Goal: Navigation & Orientation: Understand site structure

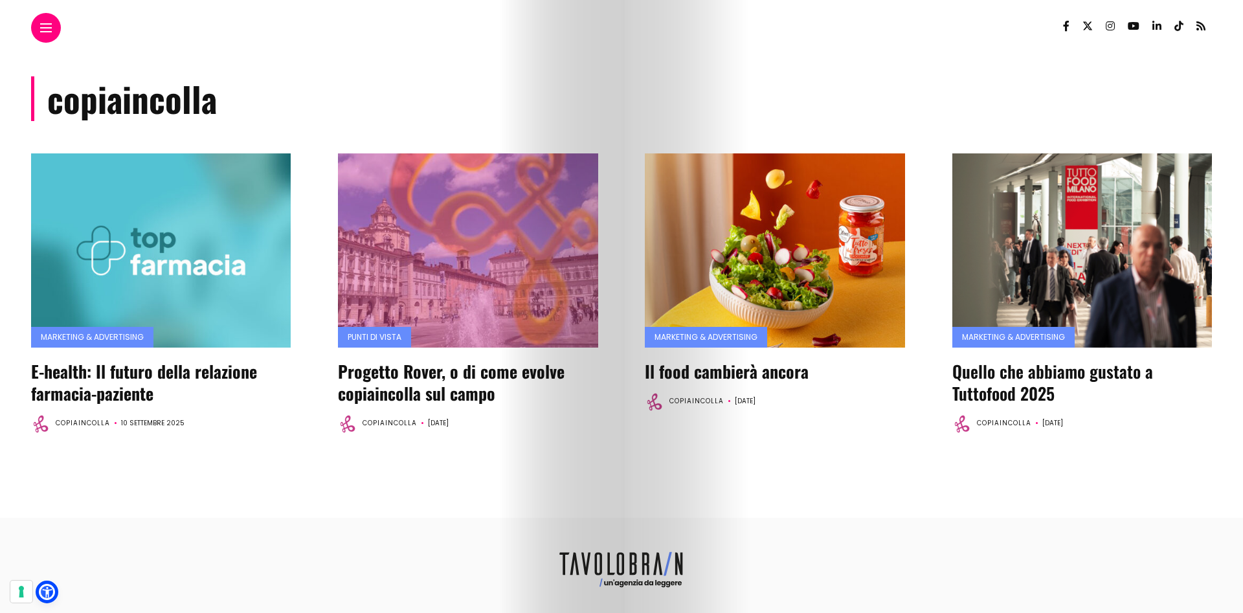
click at [49, 30] on link at bounding box center [46, 28] width 12 height 8
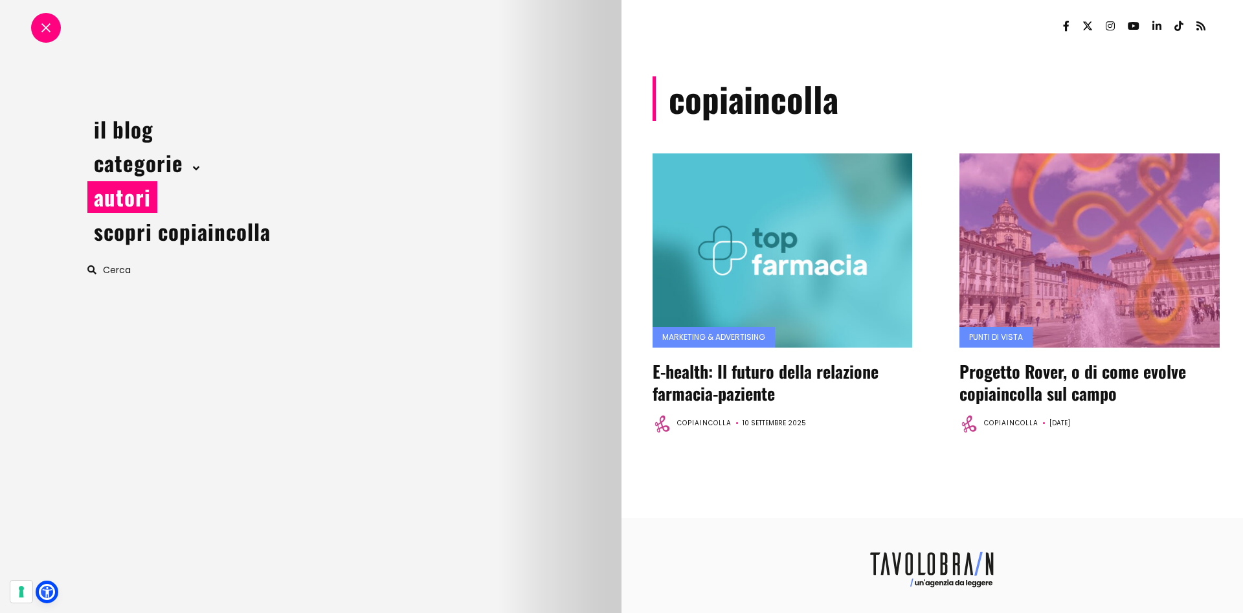
click at [137, 208] on link "autori" at bounding box center [122, 197] width 70 height 32
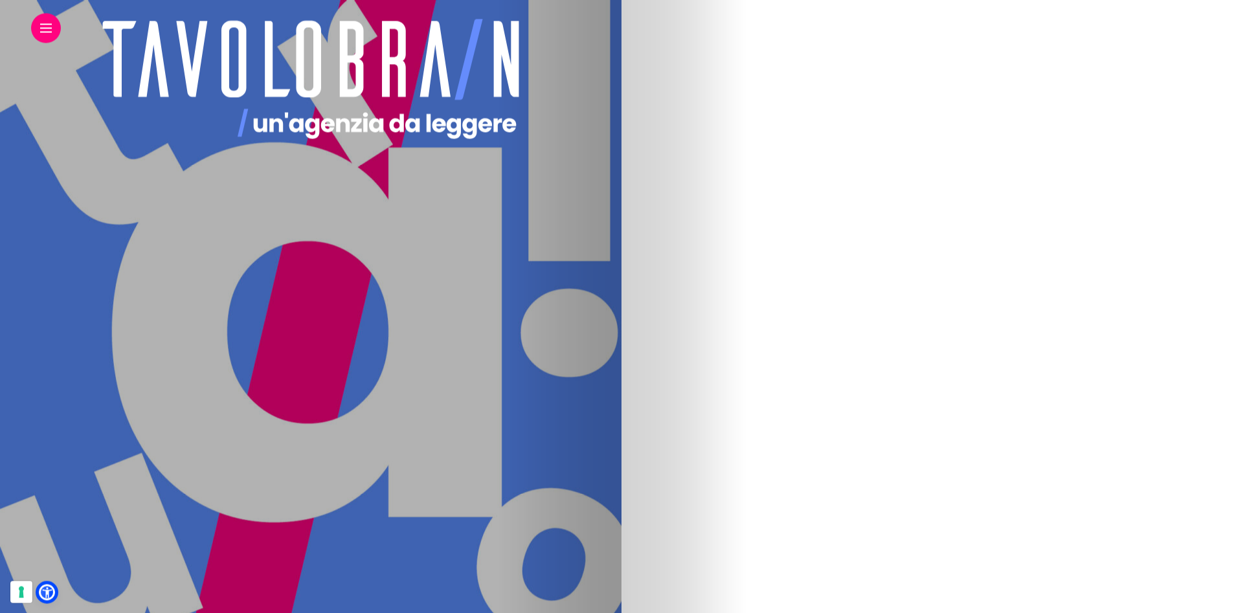
scroll to position [355, 0]
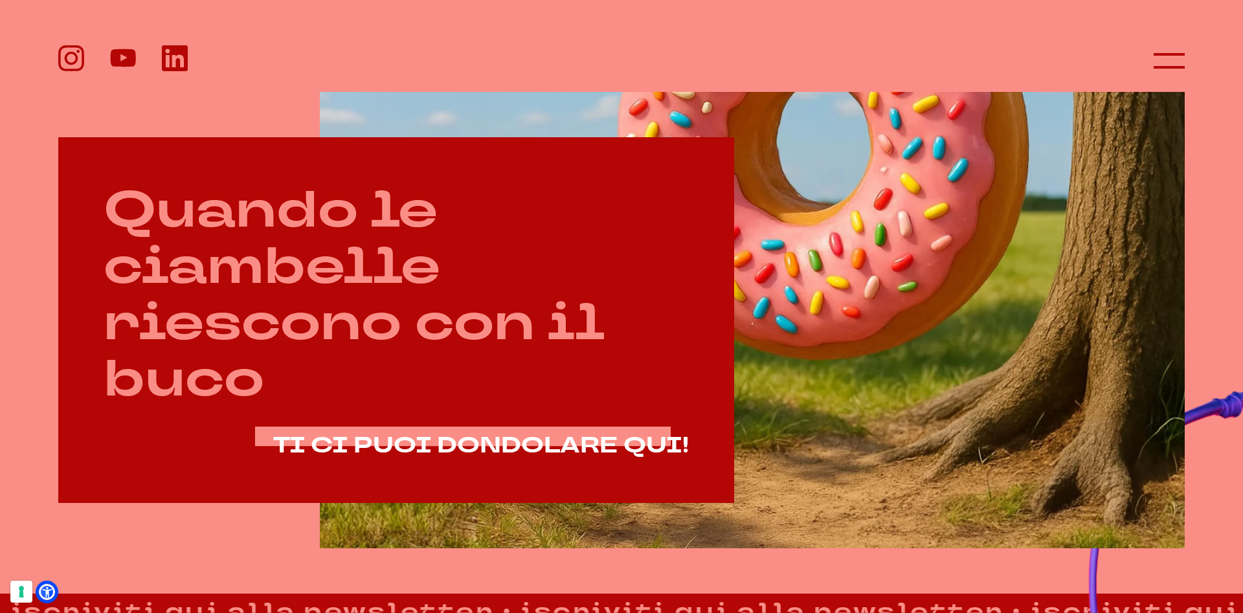
scroll to position [756, 0]
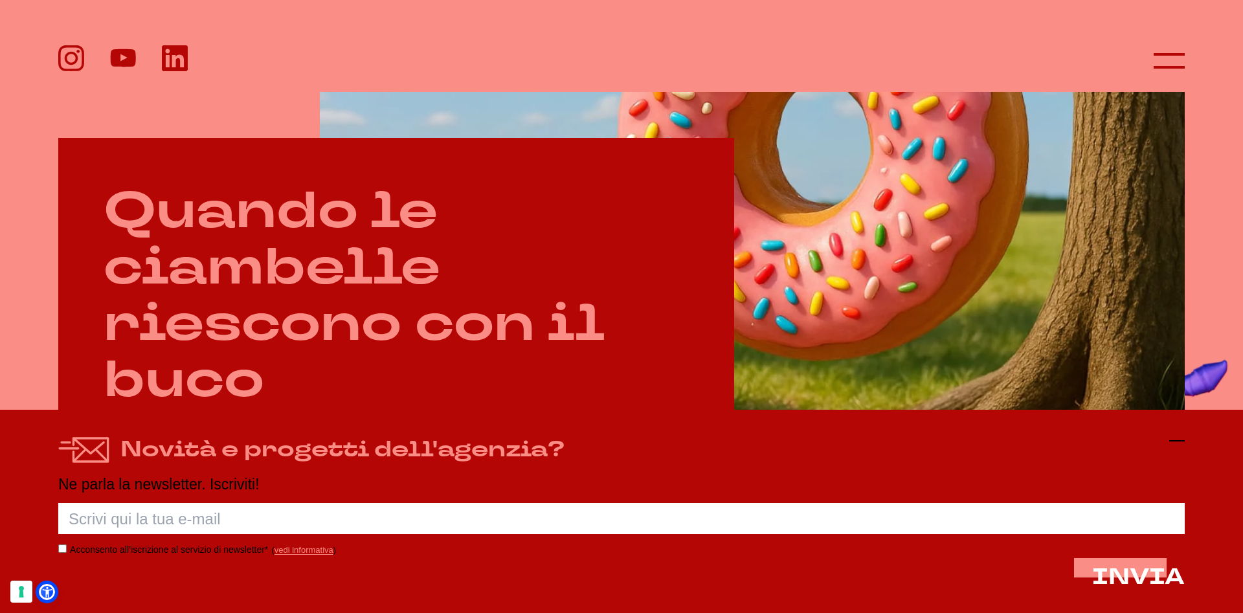
click at [1179, 439] on icon at bounding box center [1177, 441] width 16 height 16
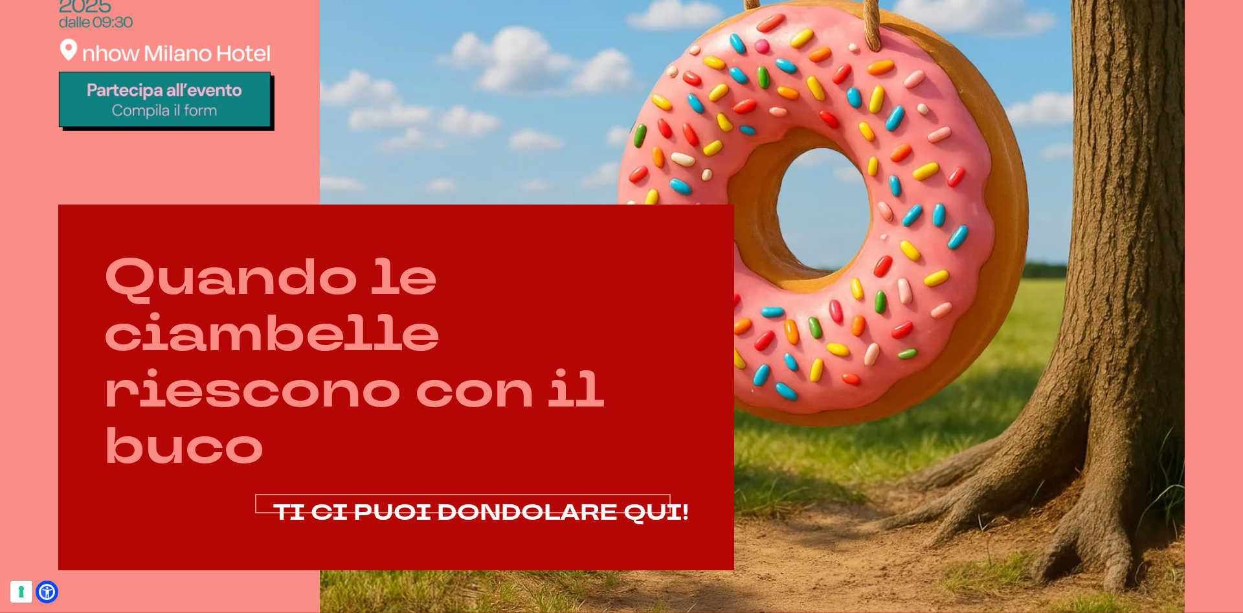
scroll to position [690, 0]
click at [526, 508] on span "TI CI PUOI DONDOLARE QUI!" at bounding box center [481, 512] width 416 height 30
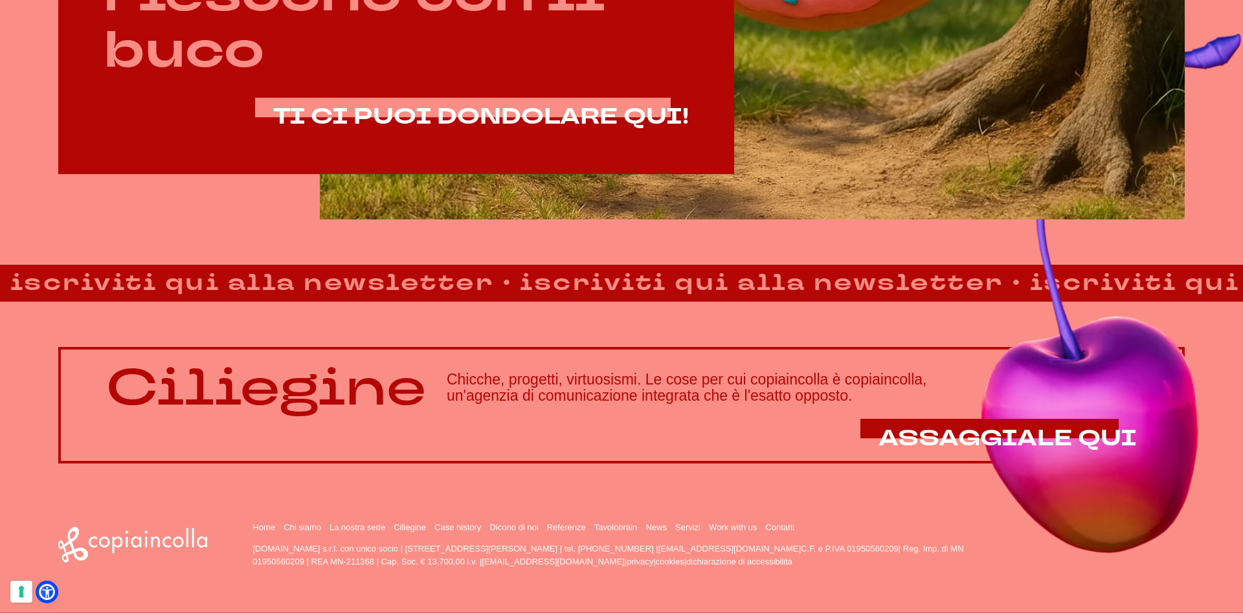
scroll to position [1086, 0]
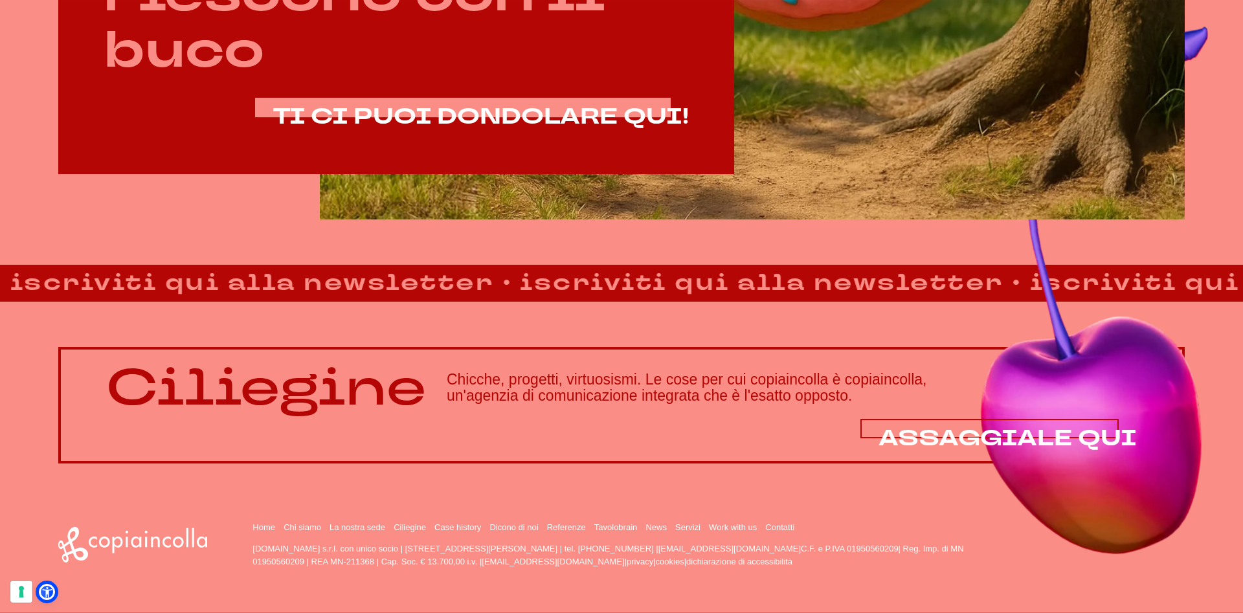
click at [1077, 431] on span "ASSAGGIALE QUI" at bounding box center [1008, 438] width 258 height 30
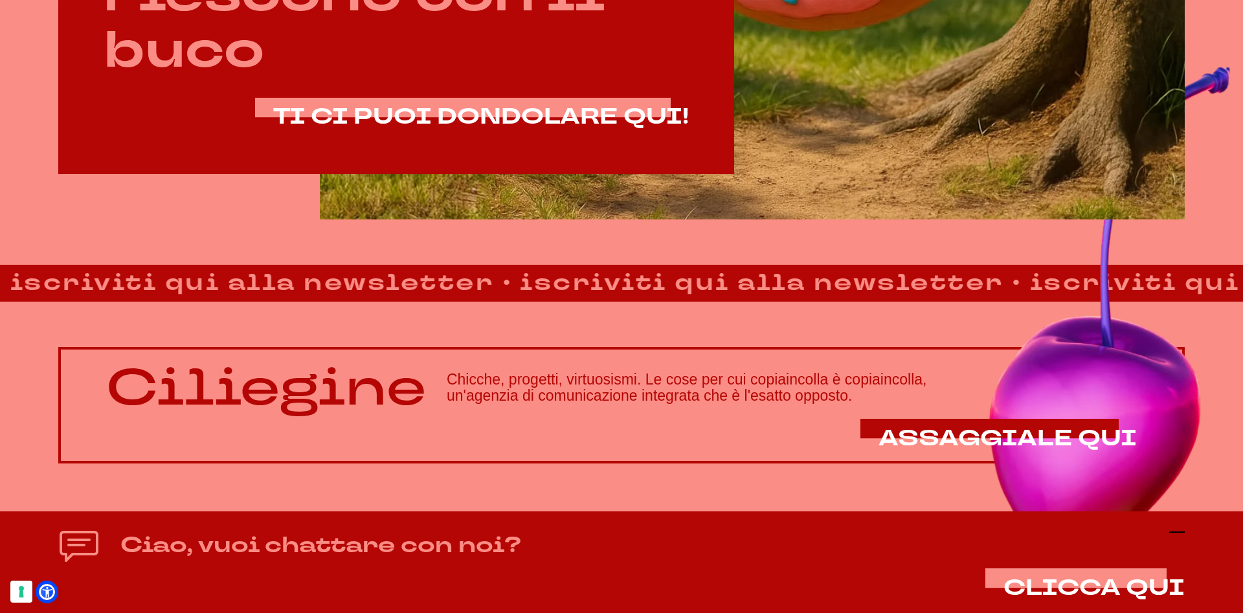
click at [1181, 528] on icon at bounding box center [1177, 532] width 16 height 16
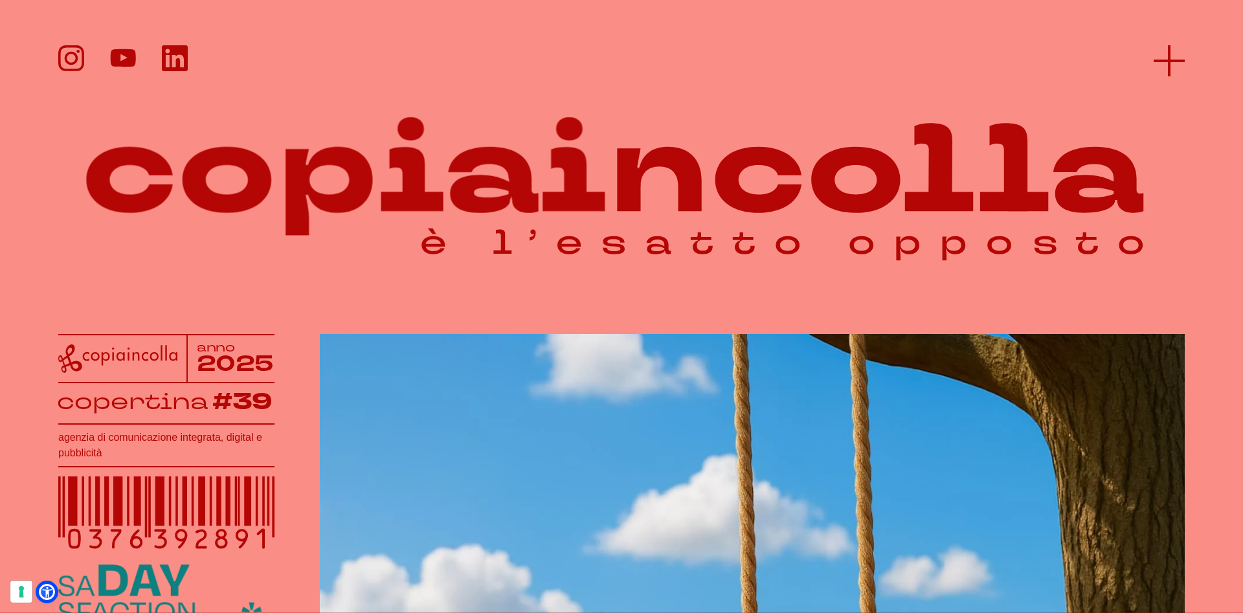
drag, startPoint x: 1167, startPoint y: 44, endPoint x: 1164, endPoint y: 52, distance: 9.0
click at [1167, 45] on header at bounding box center [621, 46] width 1243 height 92
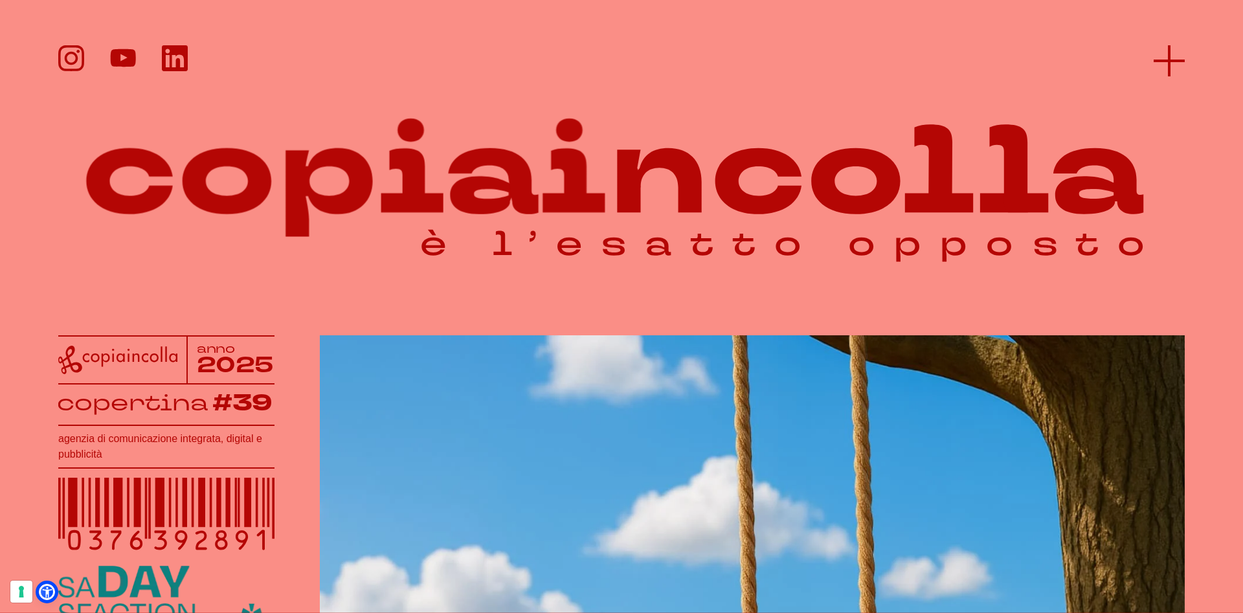
click at [1162, 61] on line at bounding box center [1169, 61] width 31 height 0
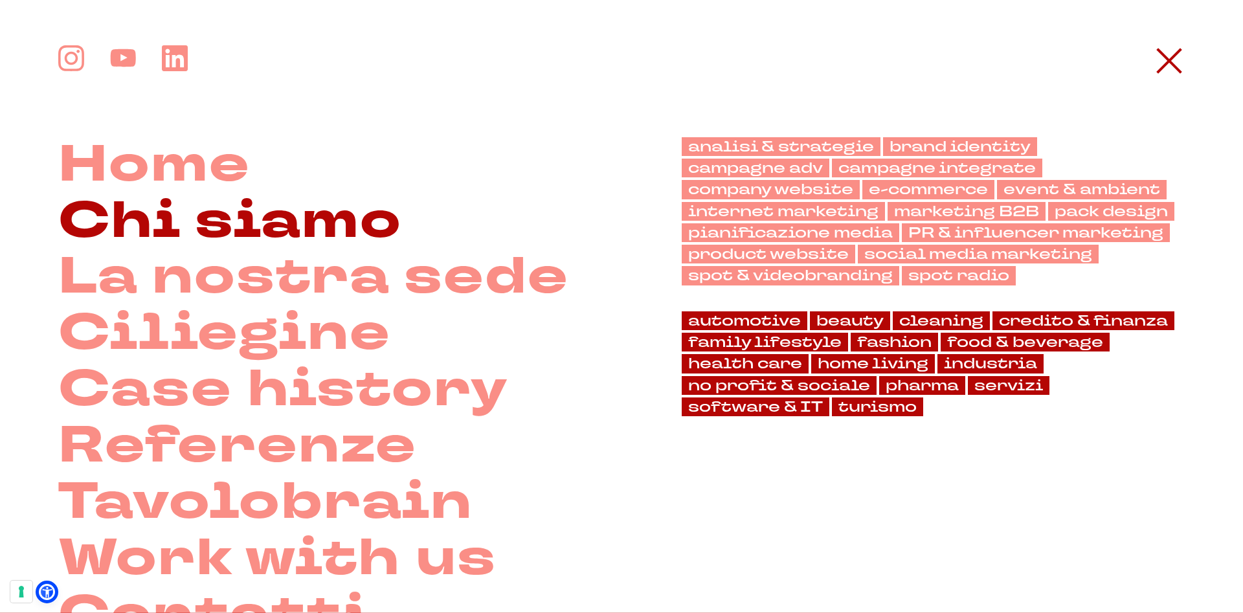
click at [293, 234] on link "Chi siamo" at bounding box center [230, 222] width 344 height 56
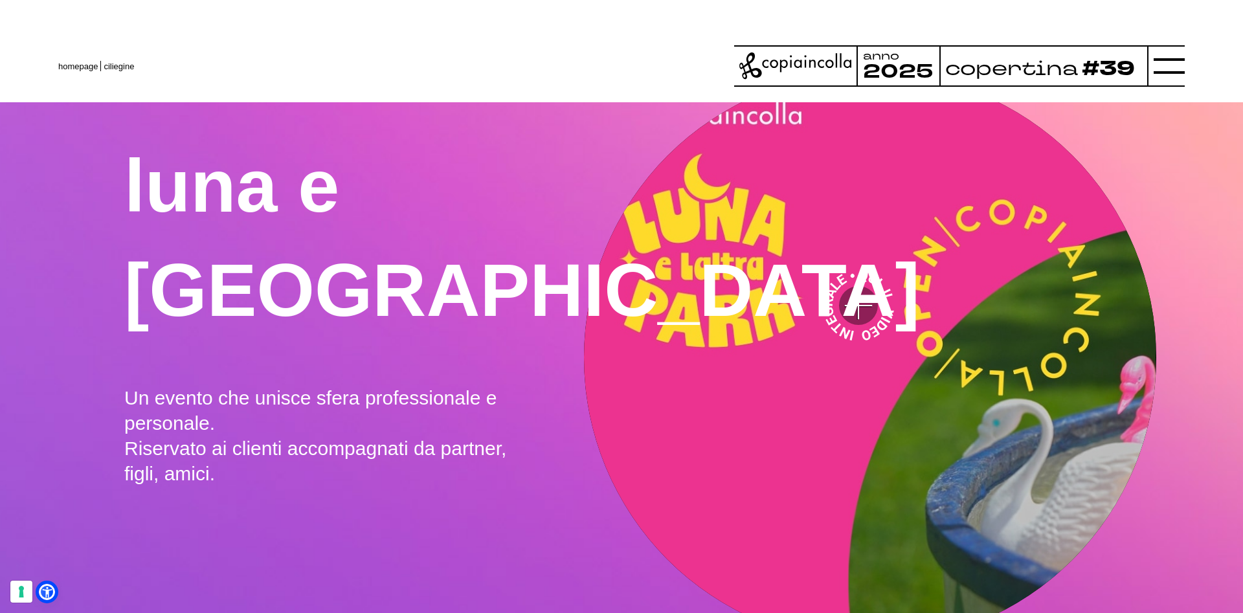
scroll to position [1585, 0]
click at [728, 252] on video ">" at bounding box center [870, 359] width 572 height 572
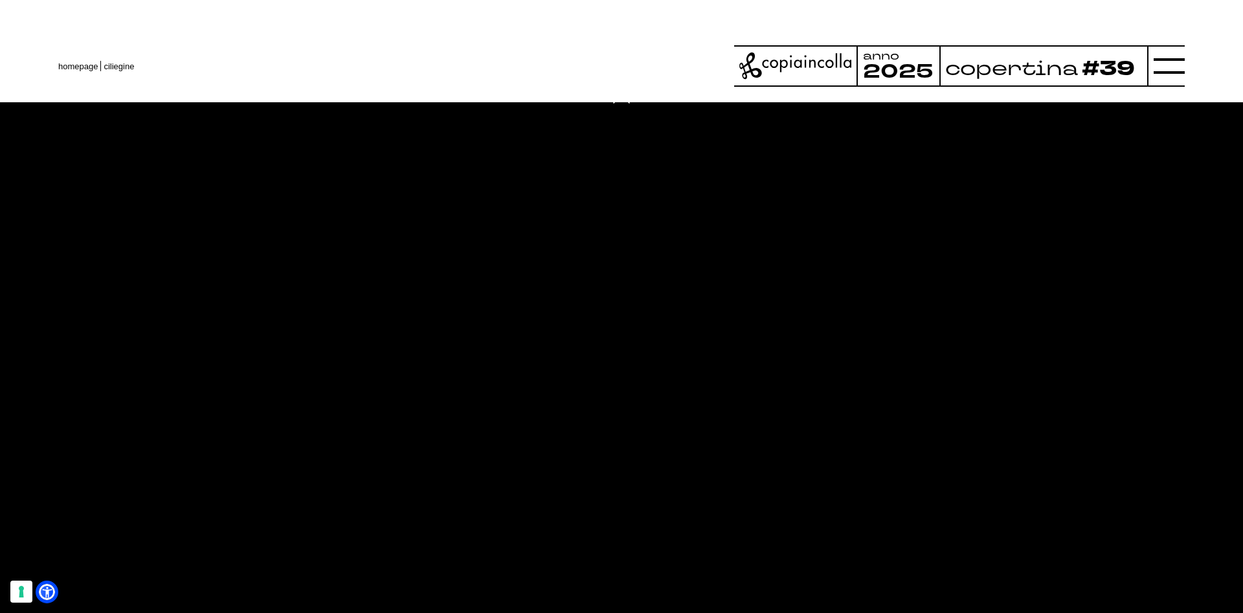
scroll to position [1657, 0]
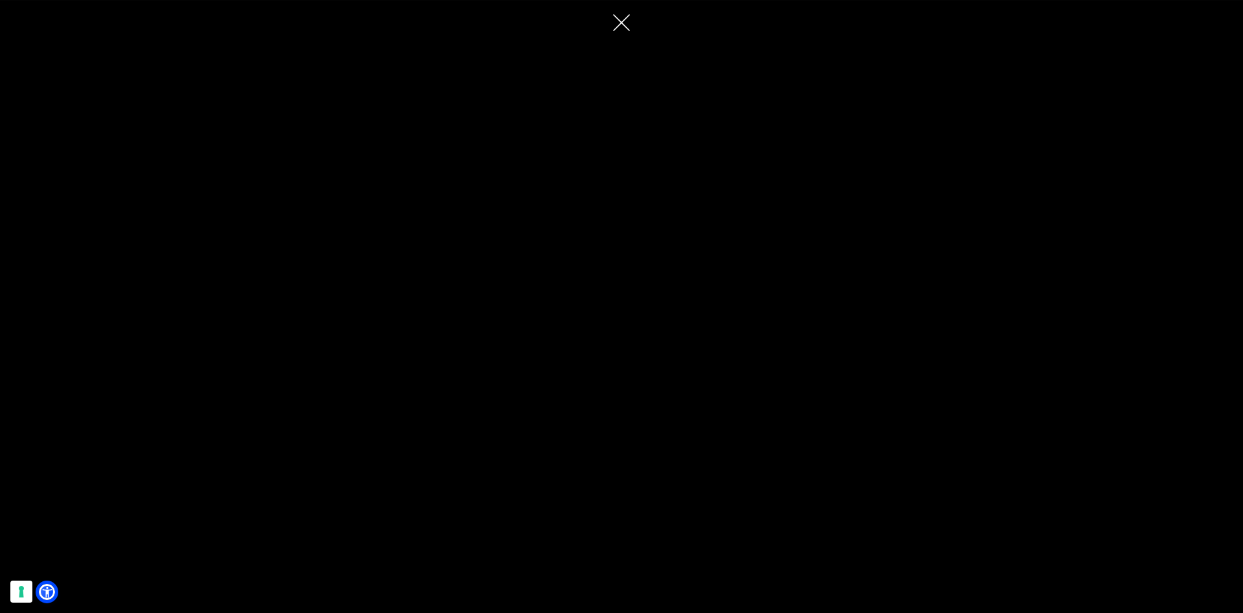
click at [623, 30] on circle at bounding box center [621, 22] width 32 height 32
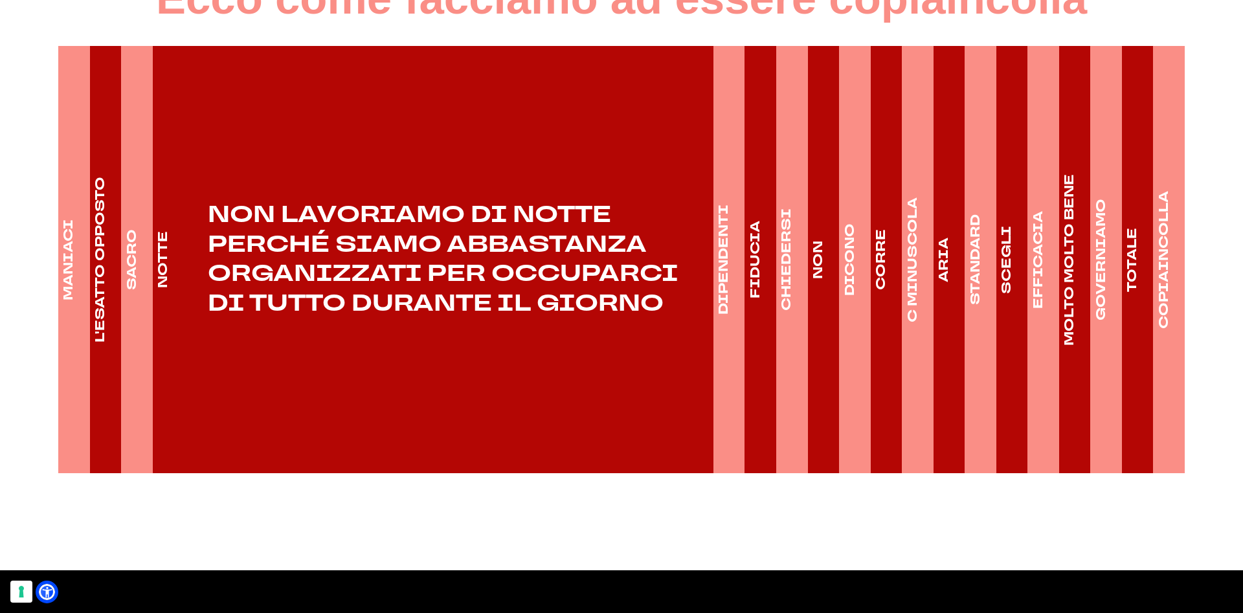
scroll to position [2047, 0]
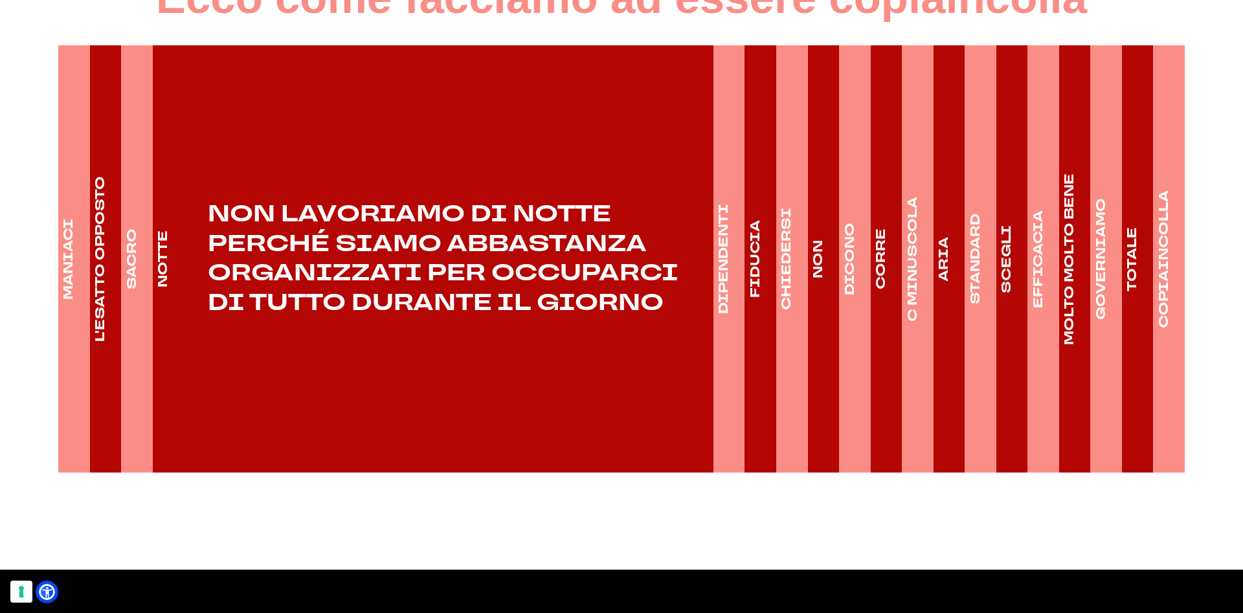
click at [713, 297] on link "DIPENDENTI" at bounding box center [723, 258] width 21 height 427
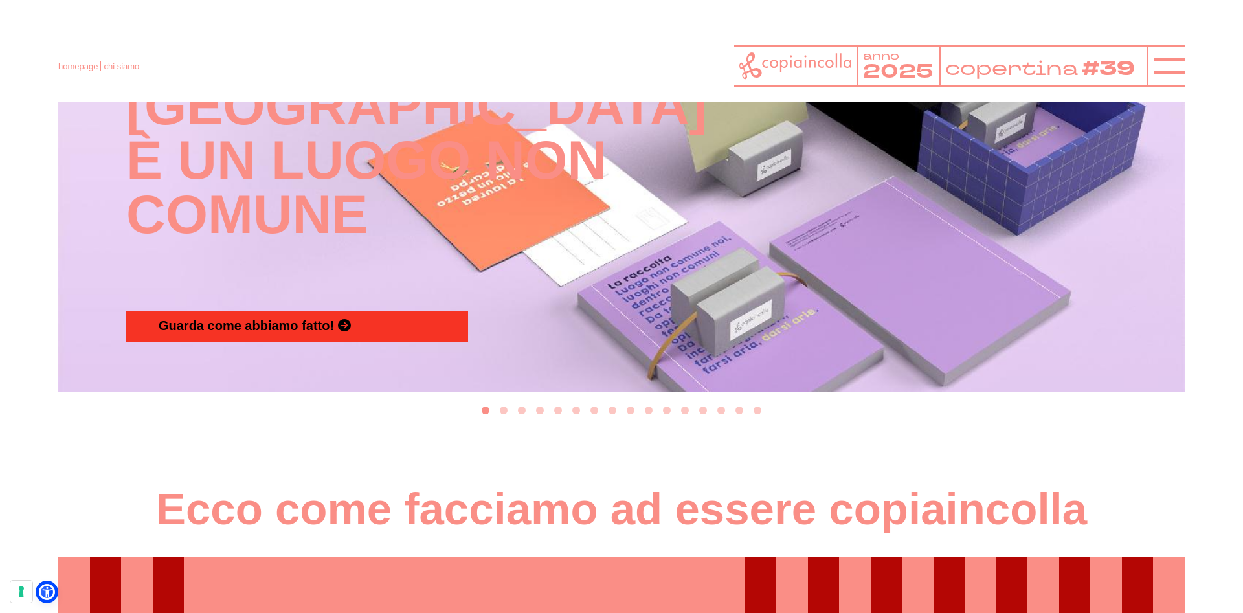
scroll to position [1535, 0]
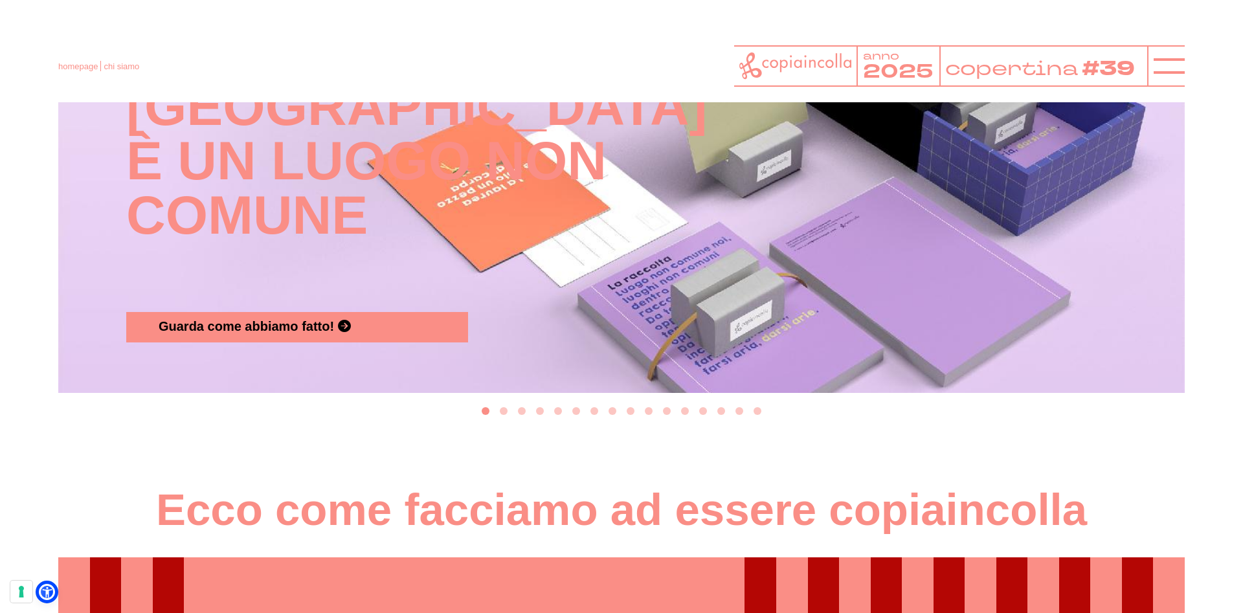
click at [504, 411] on button "Go to slide 2" at bounding box center [504, 411] width 8 height 8
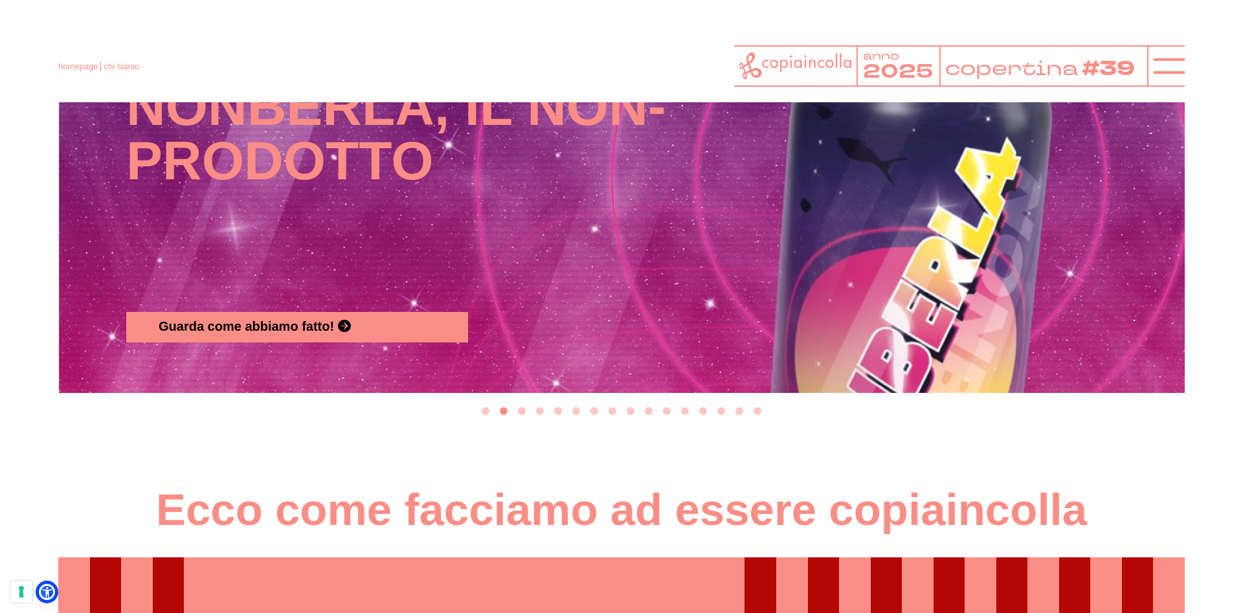
click at [522, 412] on button "Go to slide 3" at bounding box center [522, 411] width 8 height 8
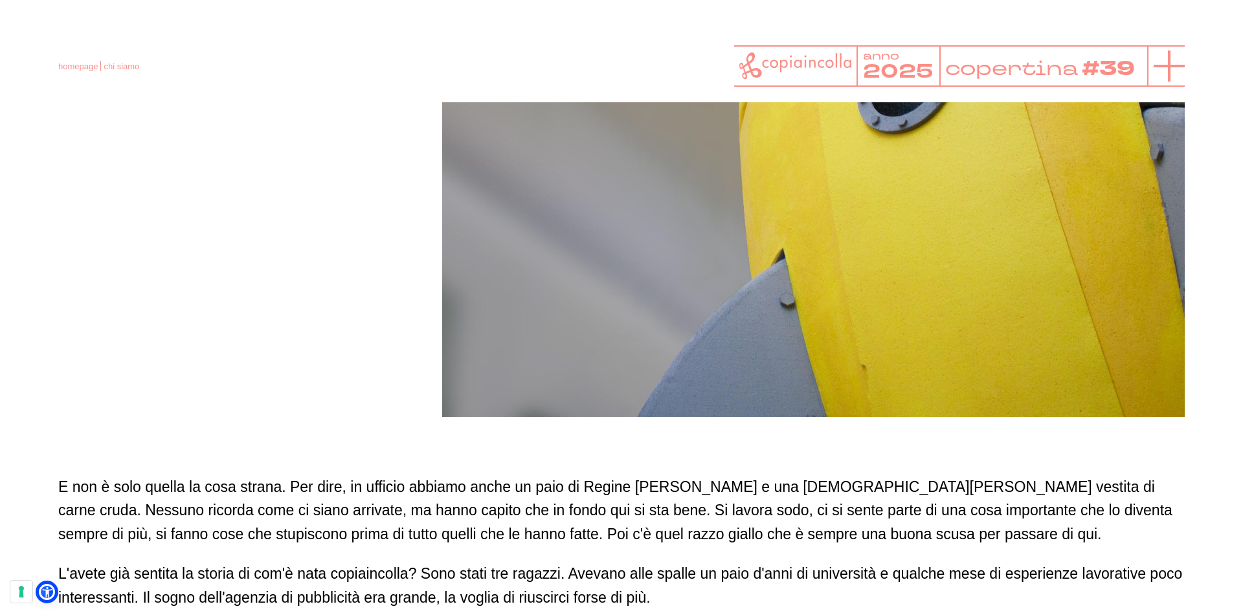
click at [1170, 74] on icon at bounding box center [1169, 65] width 31 height 31
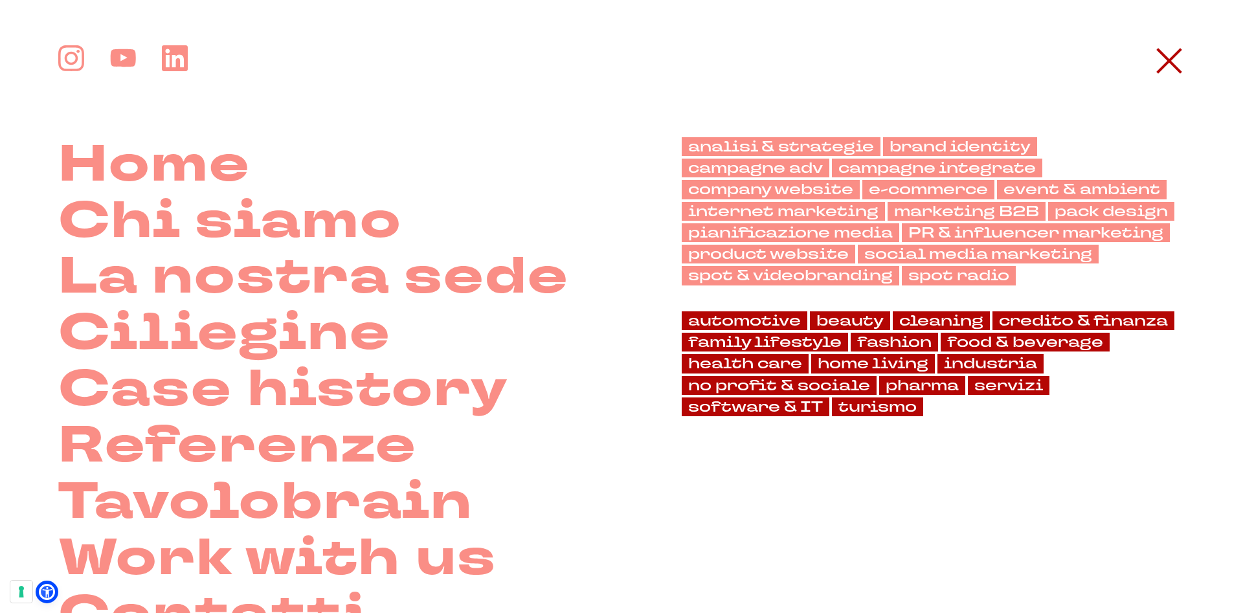
scroll to position [478, 0]
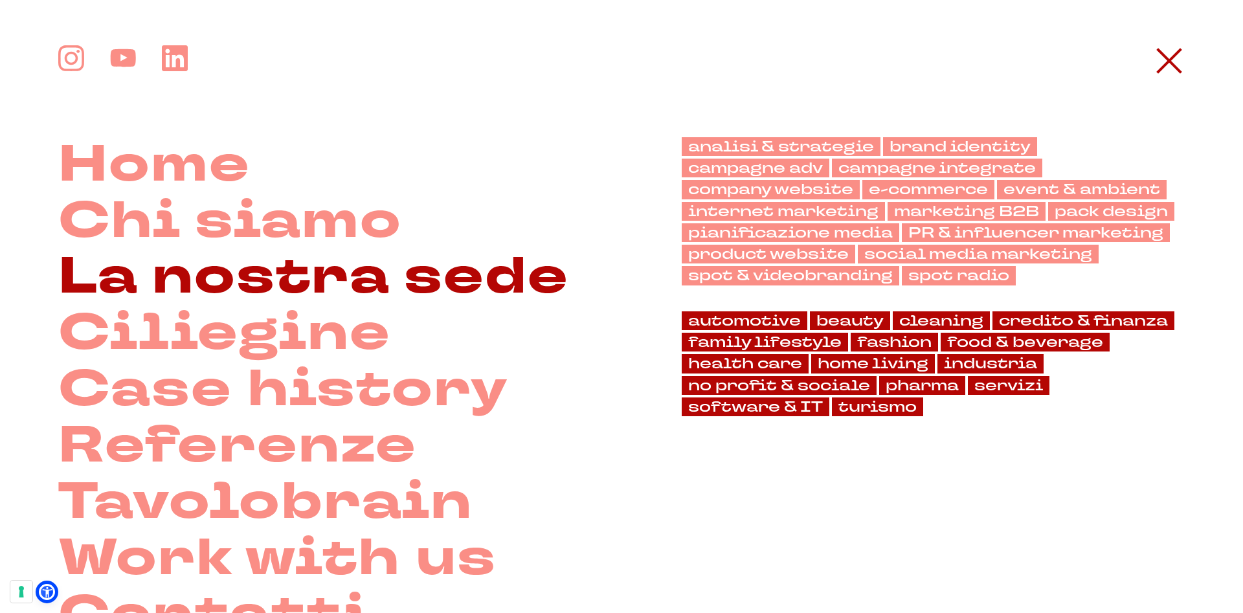
click at [291, 280] on link "La nostra sede" at bounding box center [313, 277] width 511 height 56
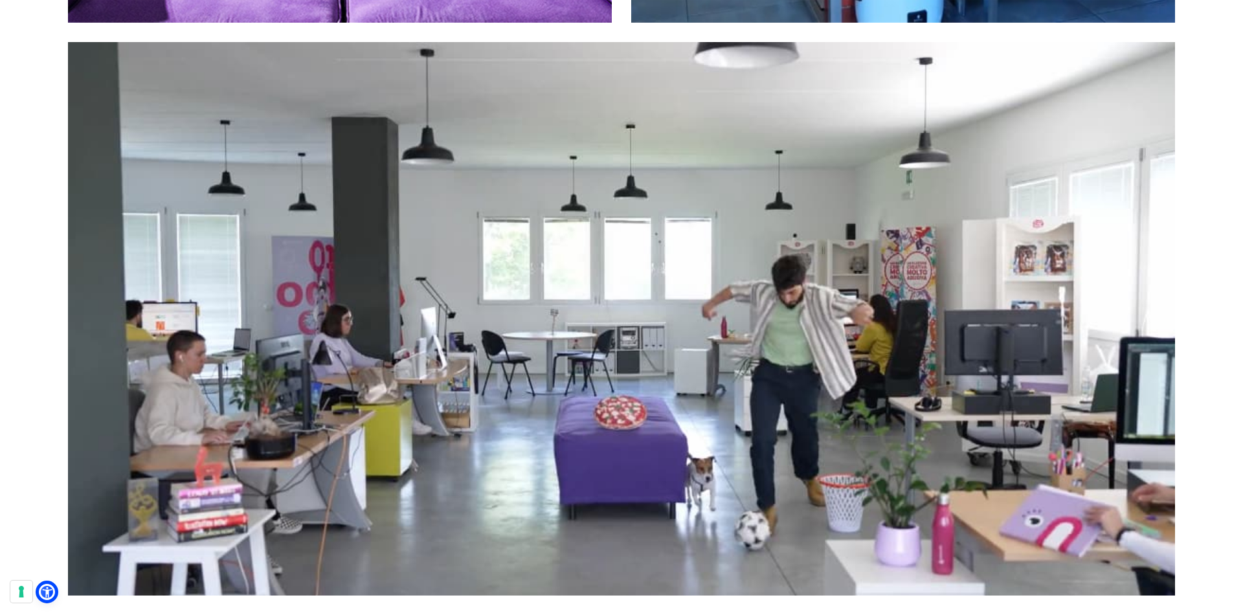
scroll to position [5679, 0]
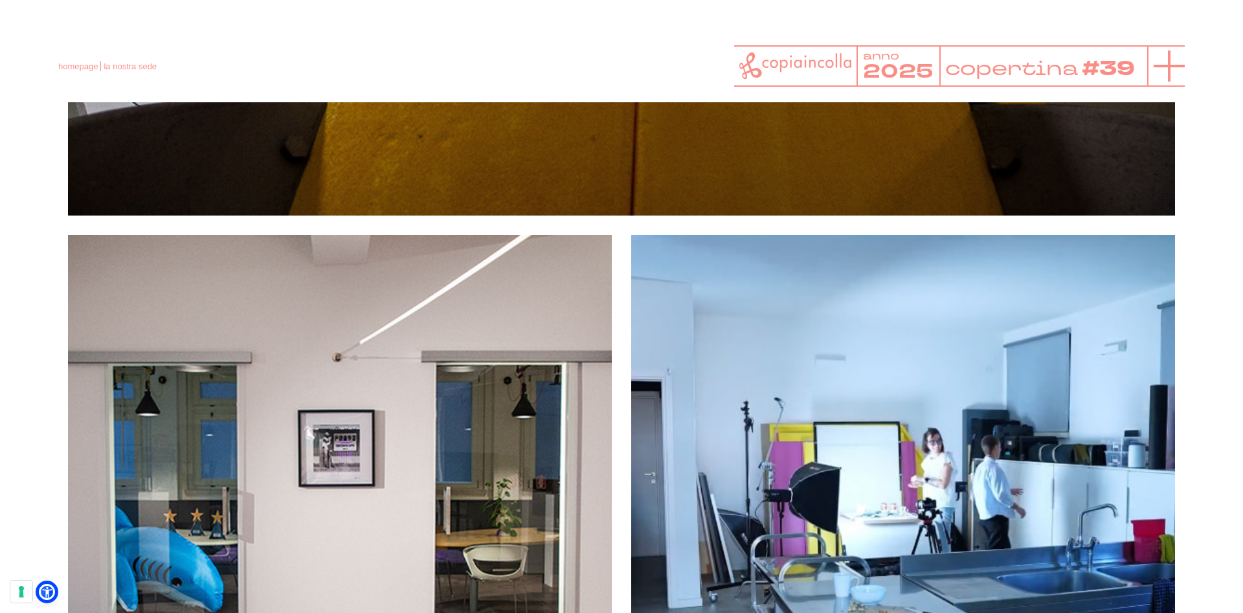
click at [1167, 61] on icon at bounding box center [1169, 65] width 31 height 31
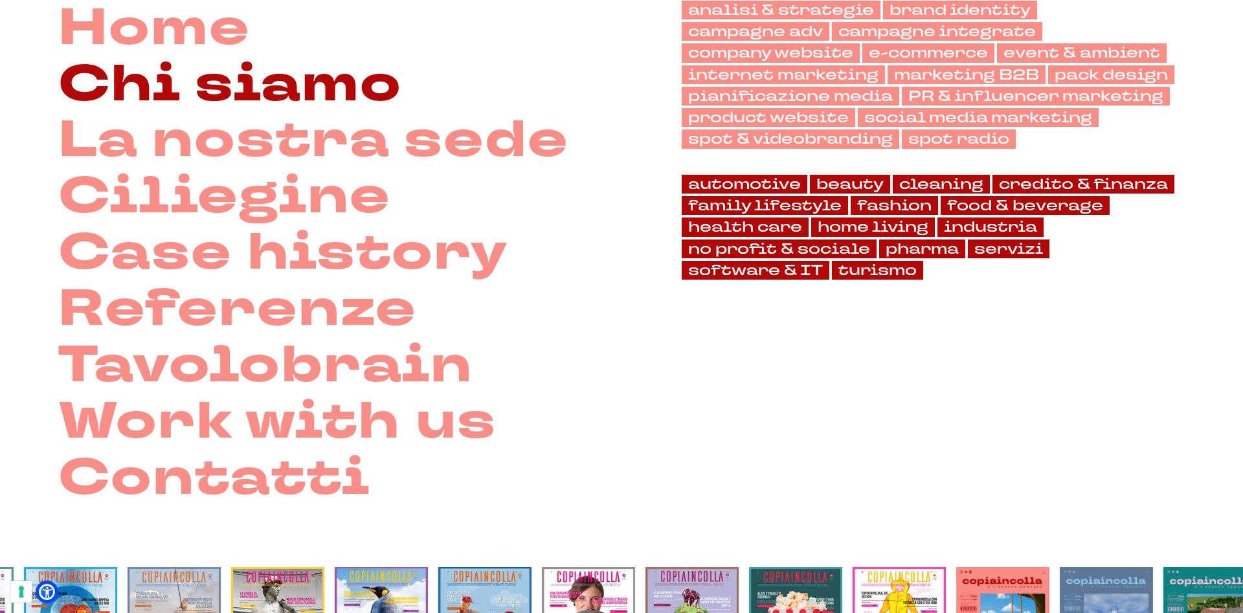
scroll to position [38, 0]
